Goal: Information Seeking & Learning: Understand process/instructions

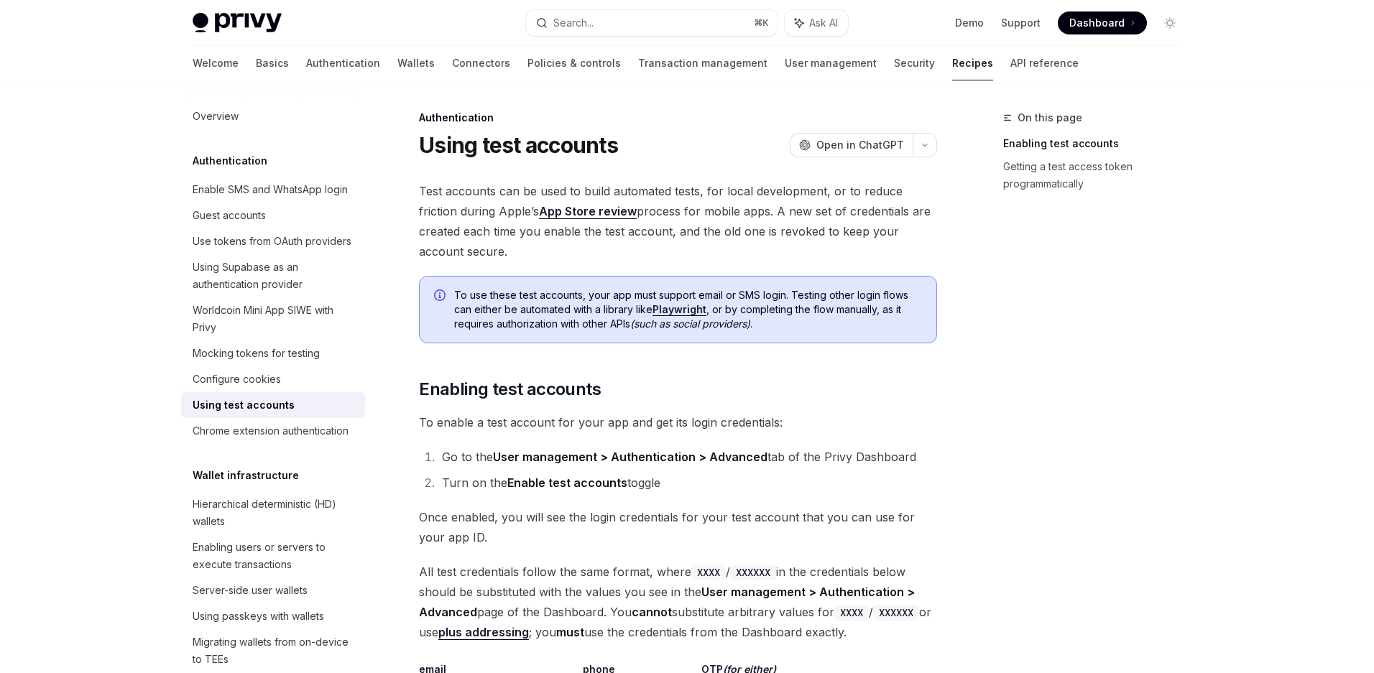
click at [245, 17] on img at bounding box center [237, 23] width 89 height 20
type textarea "*"
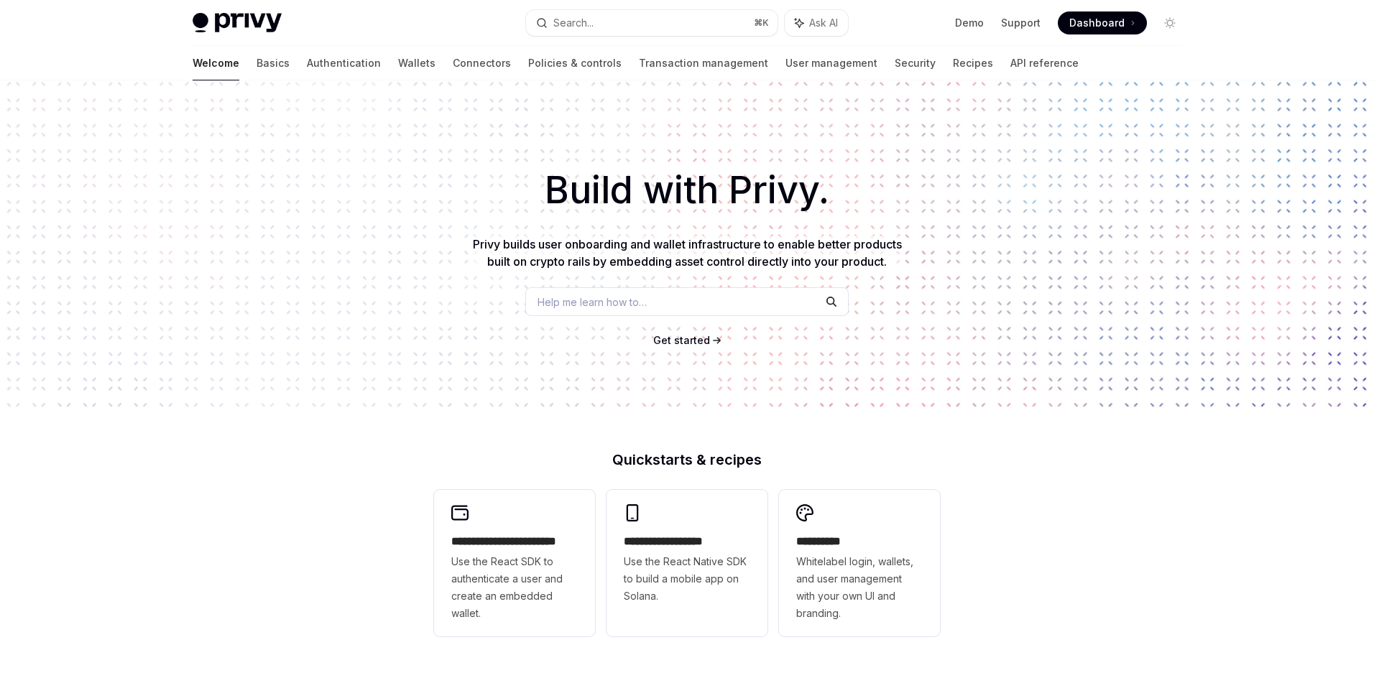
click at [393, 430] on div "**********" at bounding box center [687, 611] width 1374 height 1062
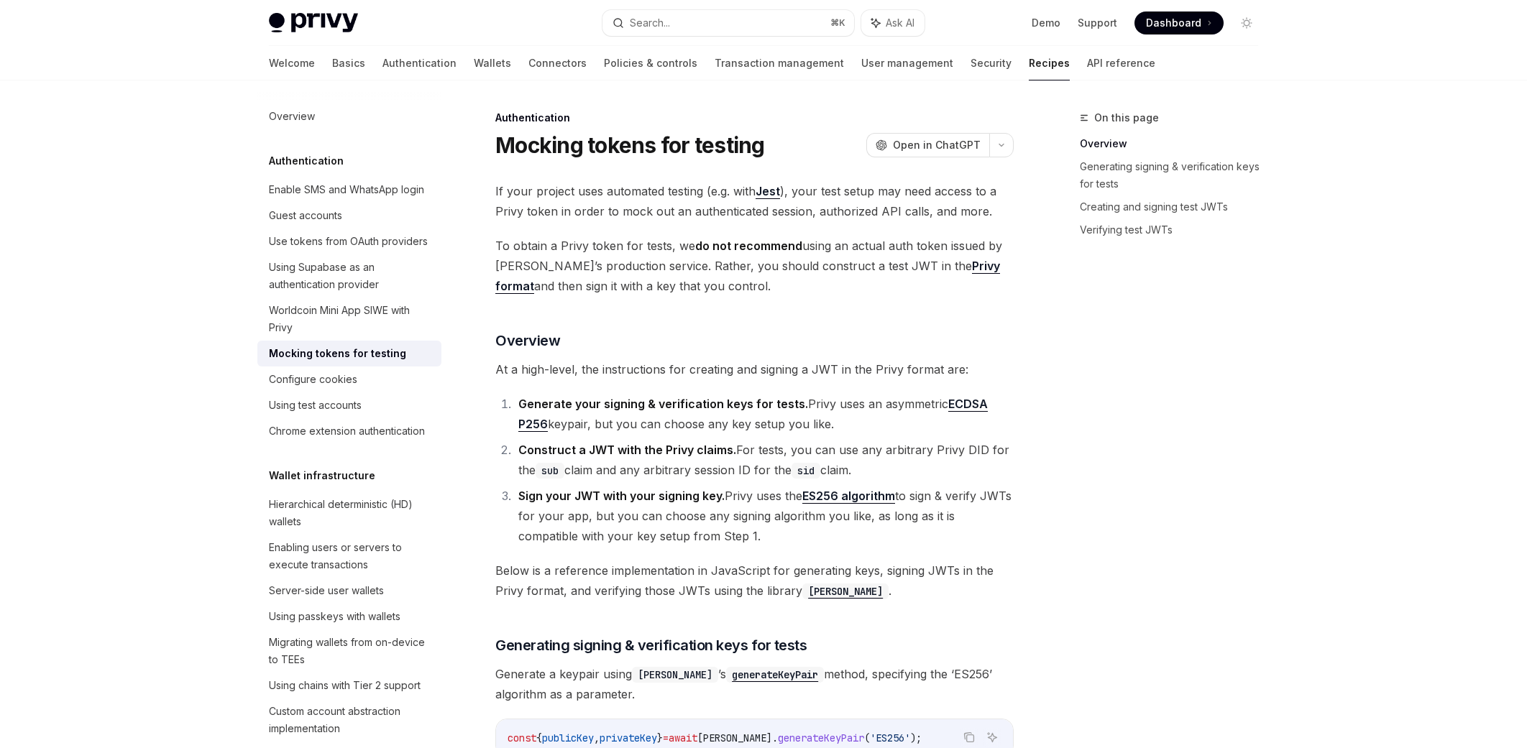
type textarea "*"
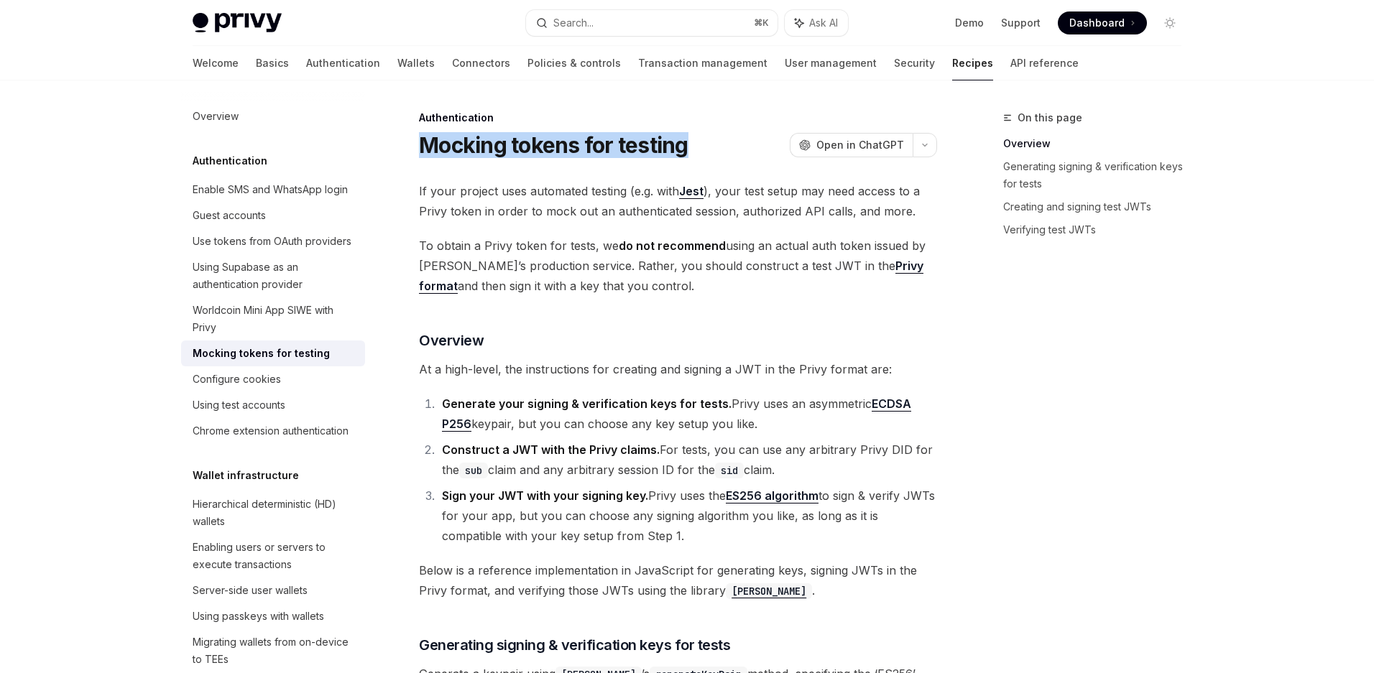
drag, startPoint x: 686, startPoint y: 144, endPoint x: 430, endPoint y: 132, distance: 256.1
click at [430, 132] on div "Mocking tokens for testing OpenAI Open in ChatGPT" at bounding box center [678, 145] width 518 height 26
click at [656, 152] on h1 "Mocking tokens for testing" at bounding box center [554, 145] width 270 height 26
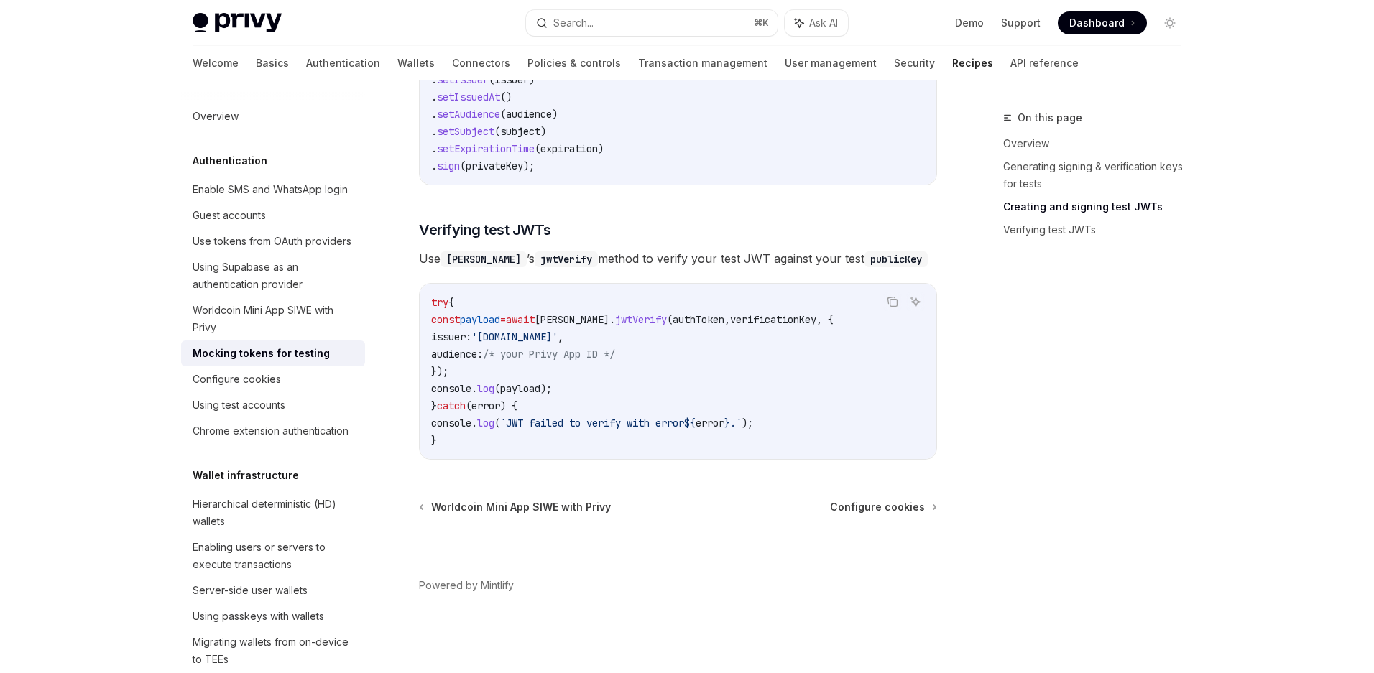
scroll to position [1075, 0]
